Goal: Transaction & Acquisition: Purchase product/service

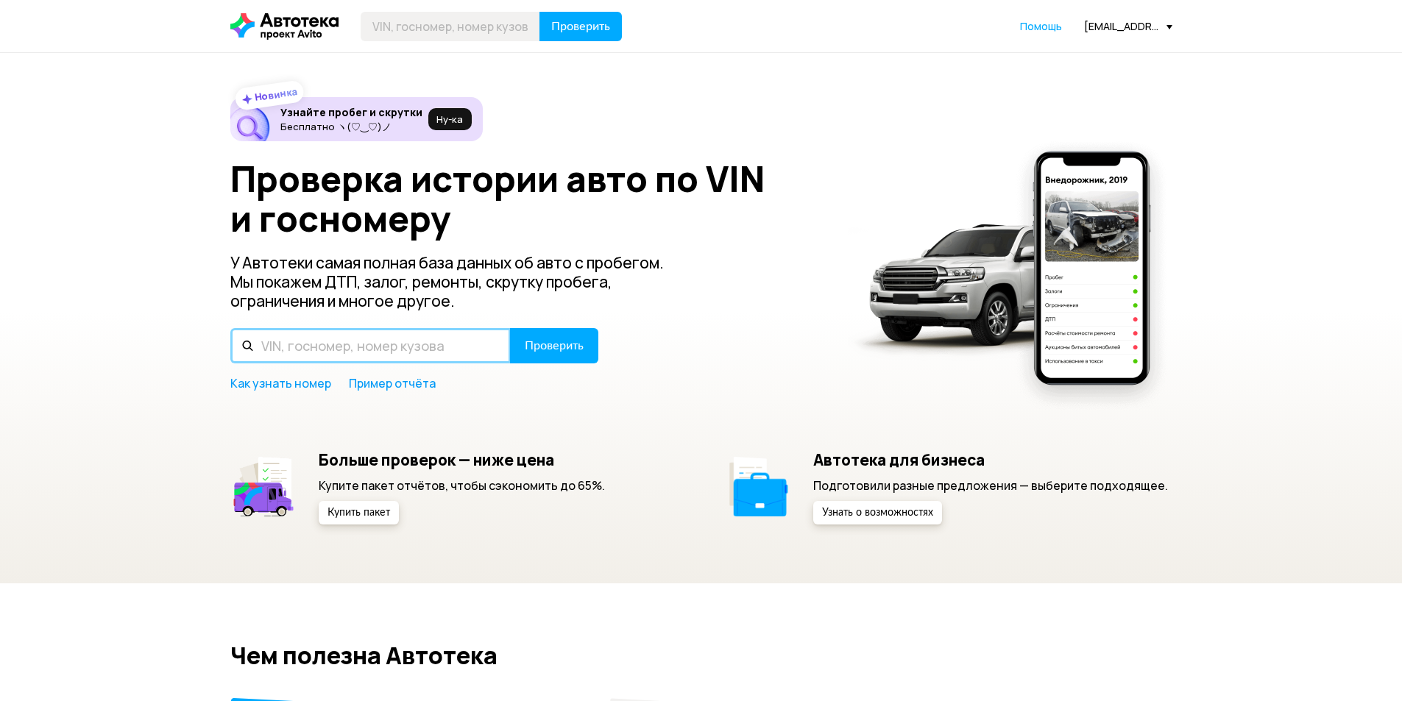
drag, startPoint x: 0, startPoint y: 0, endPoint x: 322, endPoint y: 350, distance: 475.6
click at [322, 350] on input "text" at bounding box center [370, 345] width 280 height 35
type input "О449НО761"
click at [510, 328] on button "Проверить" at bounding box center [554, 345] width 88 height 35
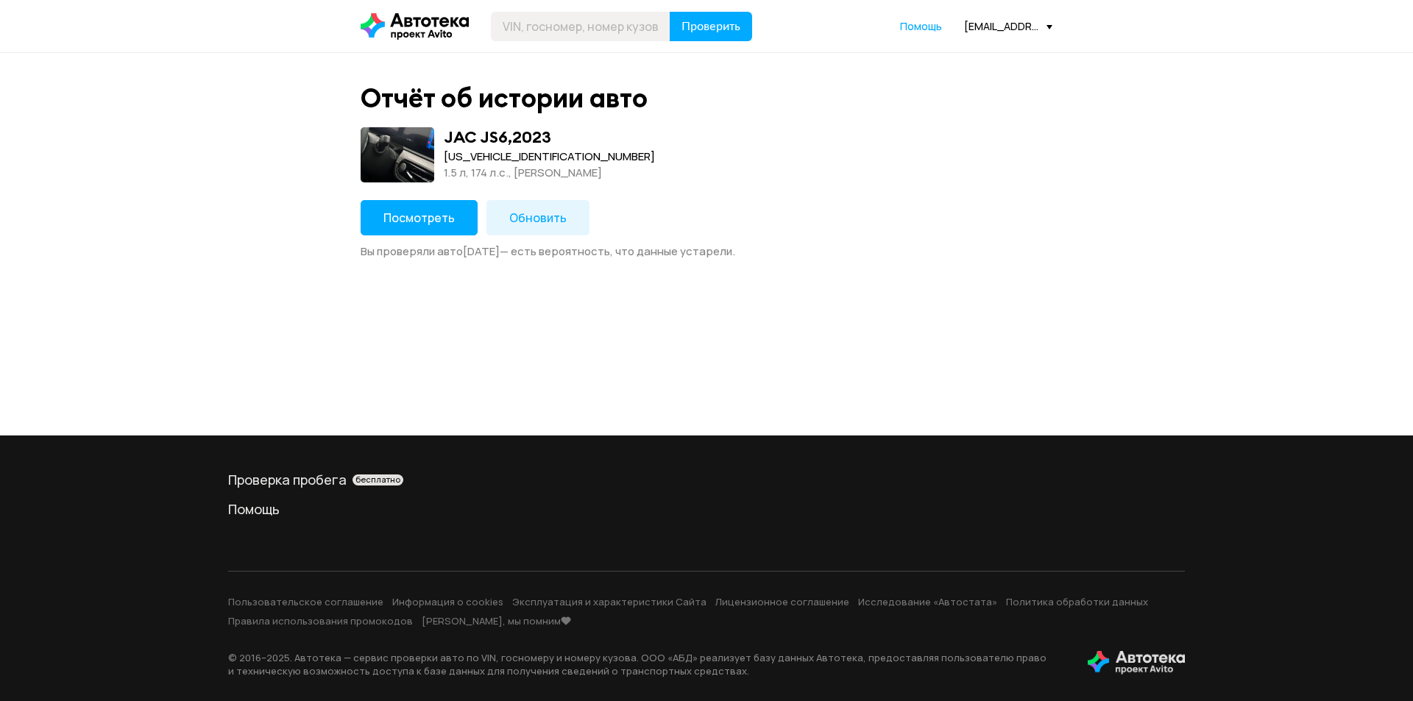
click at [516, 222] on span "Обновить" at bounding box center [537, 218] width 57 height 16
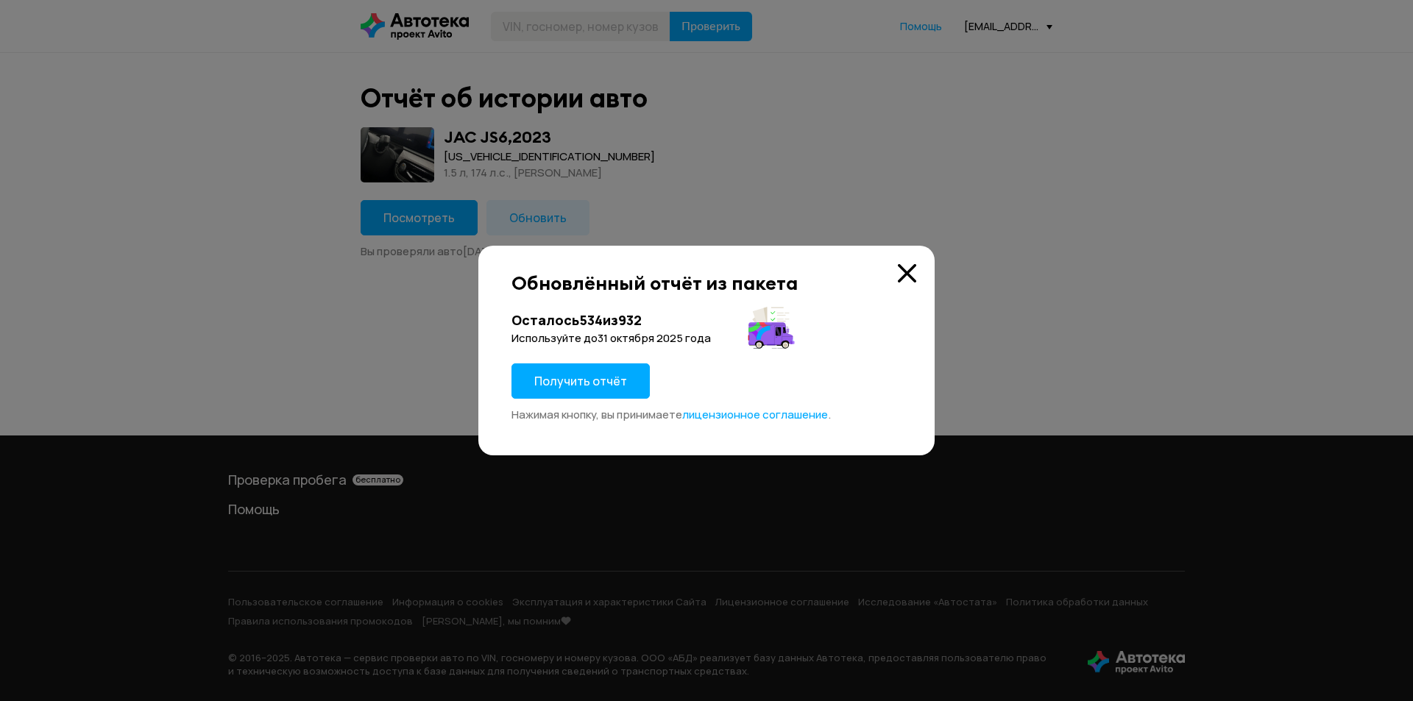
click at [611, 379] on span "Получить отчёт" at bounding box center [580, 381] width 93 height 16
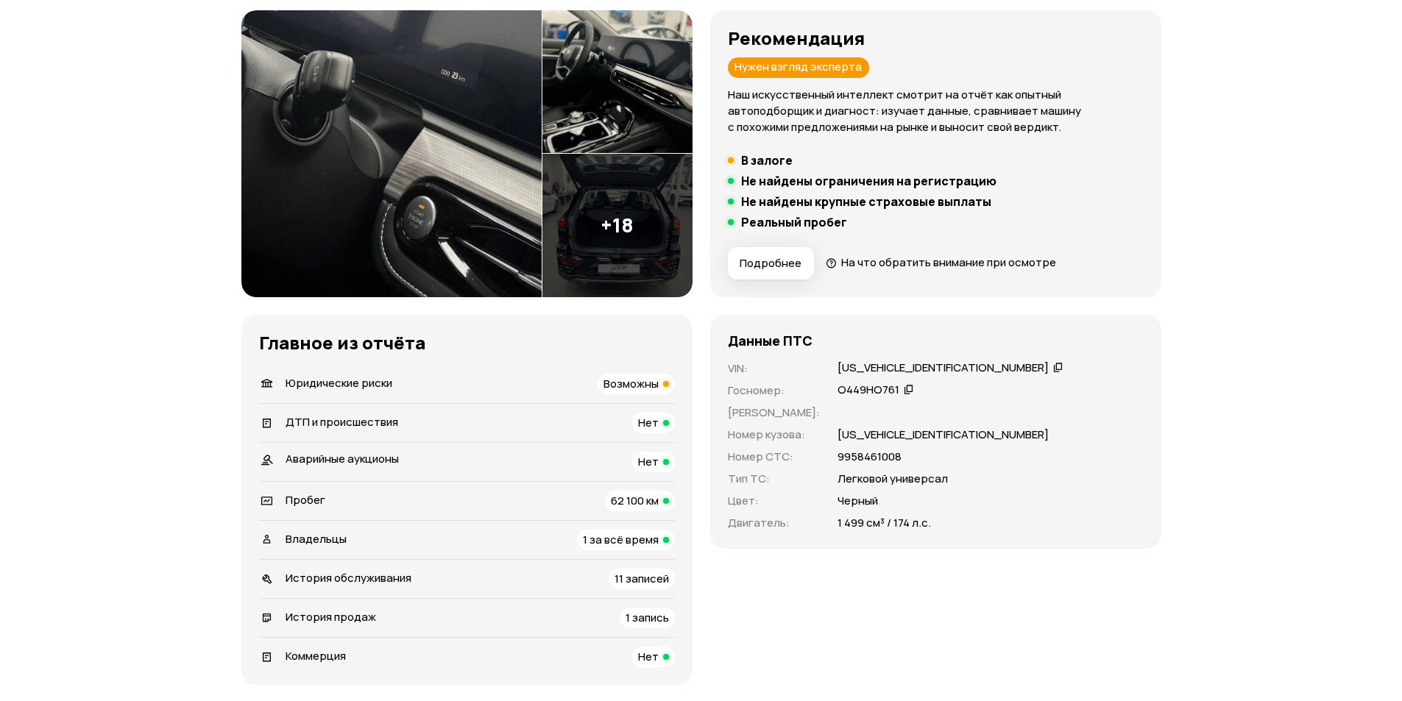
scroll to position [221, 0]
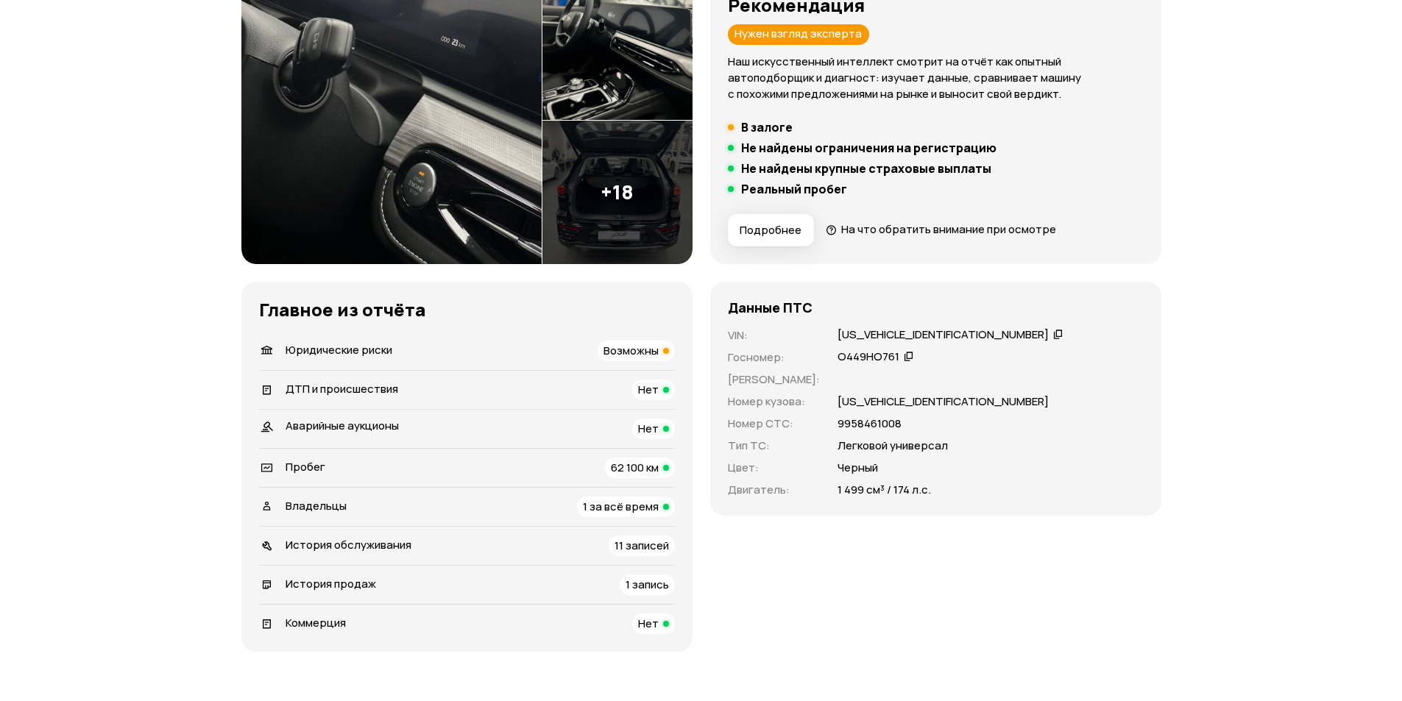
click at [360, 353] on span "Юридические риски" at bounding box center [339, 349] width 107 height 15
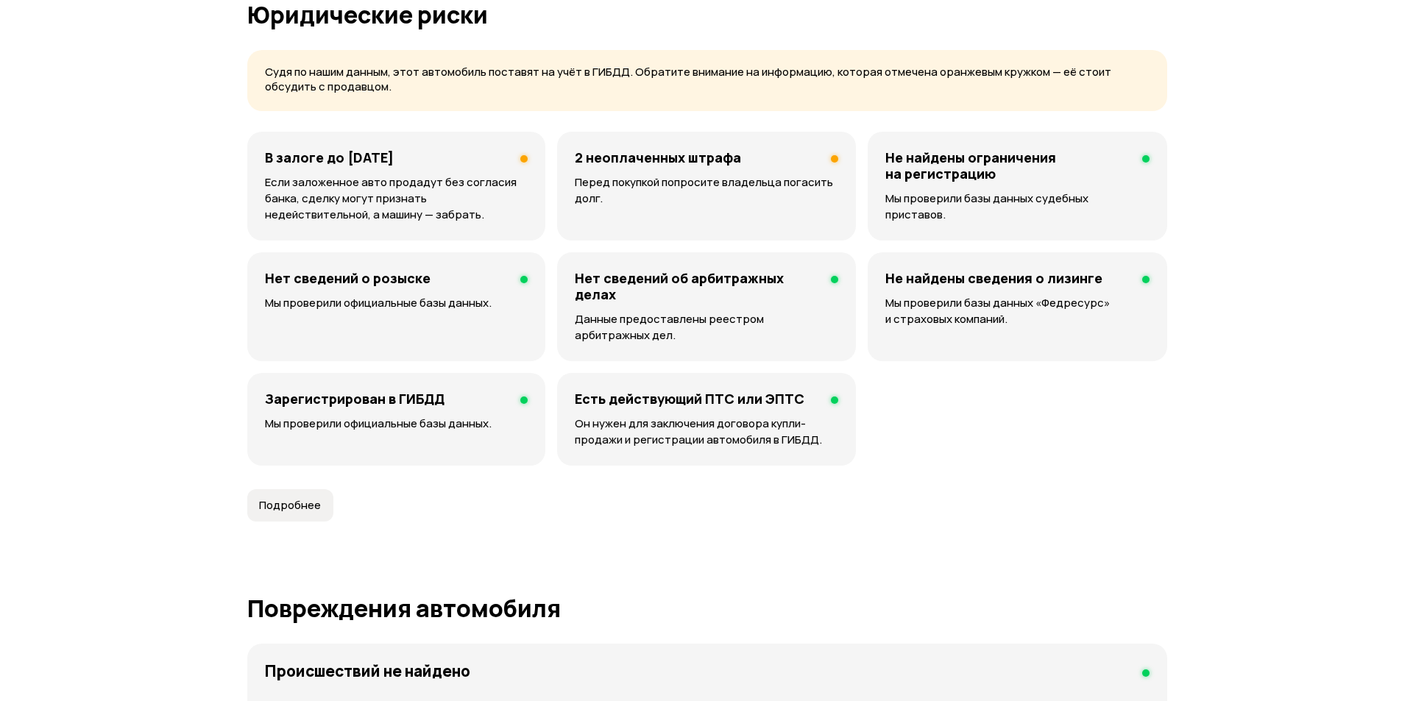
scroll to position [947, 0]
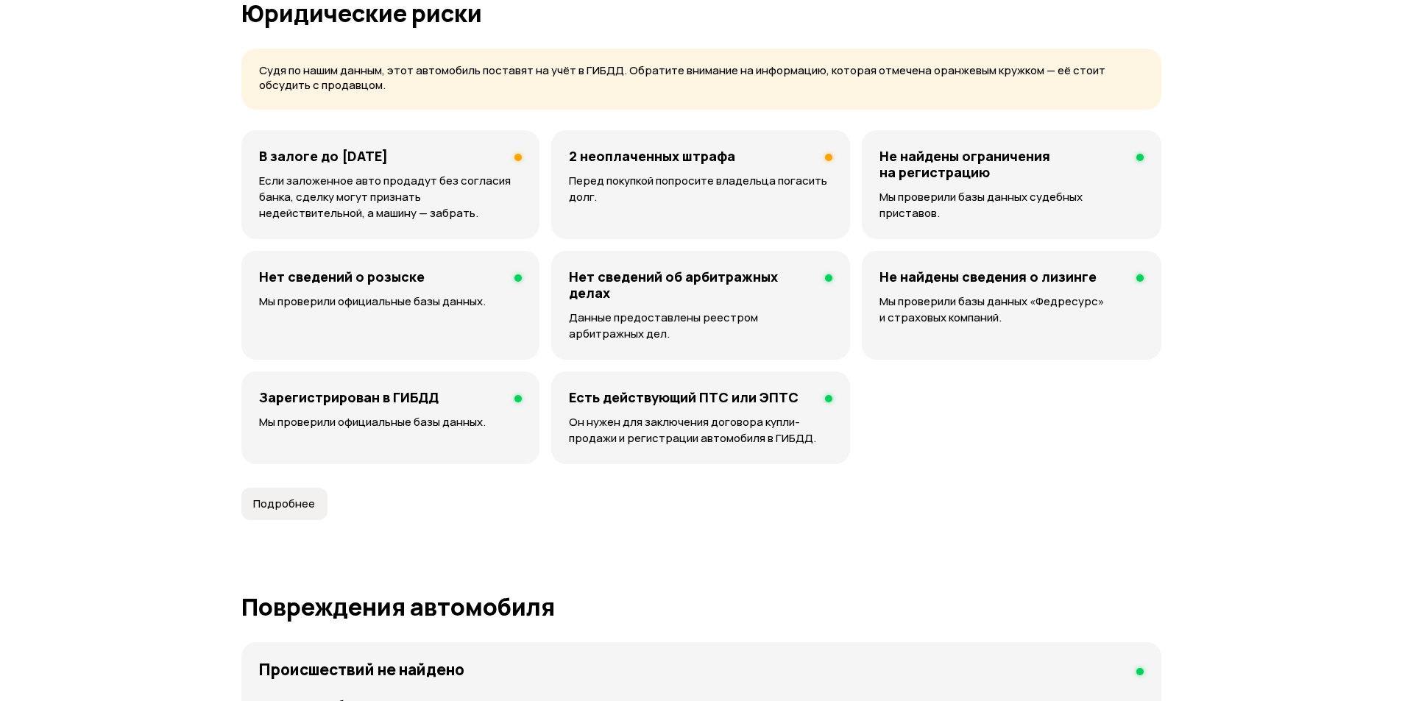
click at [700, 187] on p "Перед покупкой попросите владельца погасить долг." at bounding box center [701, 189] width 264 height 32
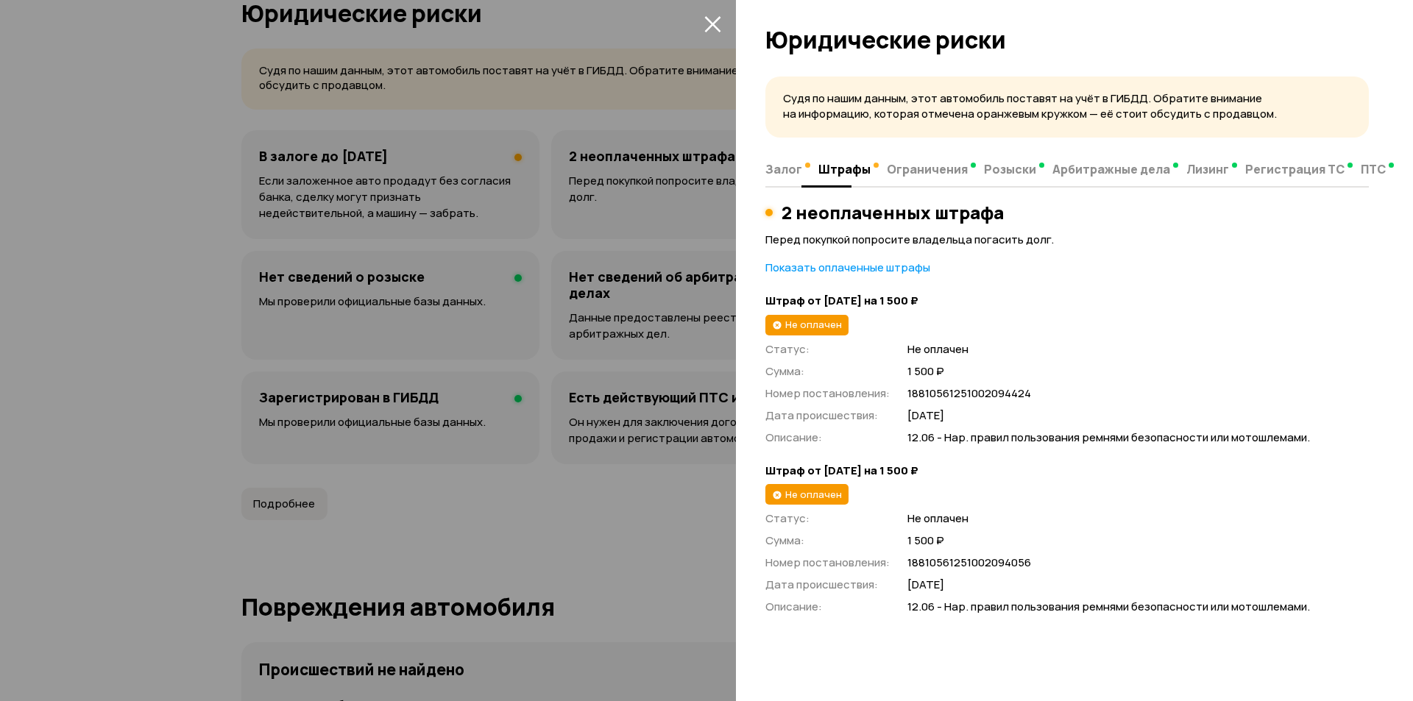
click at [796, 172] on span "Залог" at bounding box center [784, 169] width 37 height 15
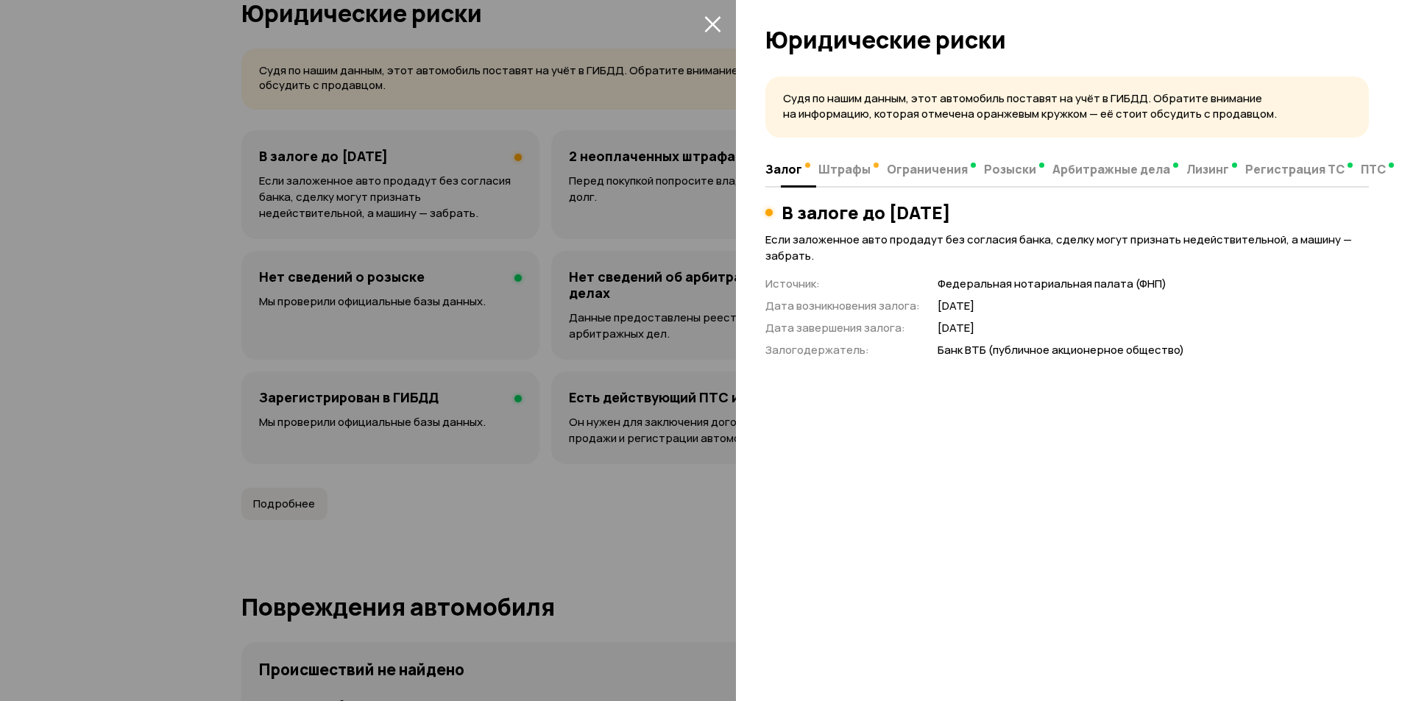
click at [842, 166] on span "Штрафы" at bounding box center [845, 169] width 52 height 15
